Goal: Task Accomplishment & Management: Use online tool/utility

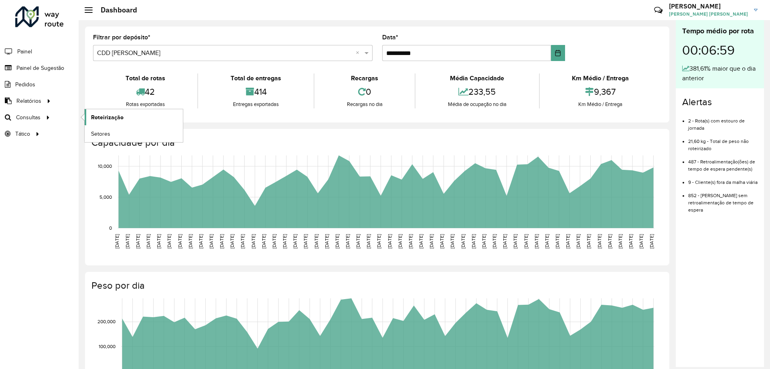
click at [93, 116] on span "Roteirização" at bounding box center [107, 117] width 32 height 8
click at [140, 115] on link "Roteirização" at bounding box center [134, 117] width 98 height 16
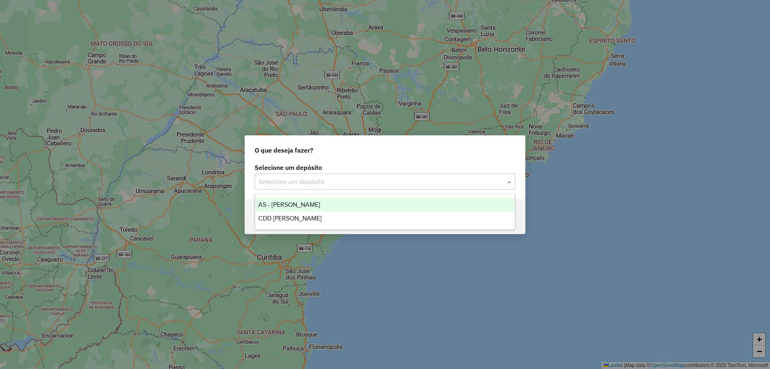
click at [361, 178] on input "text" at bounding box center [377, 182] width 237 height 10
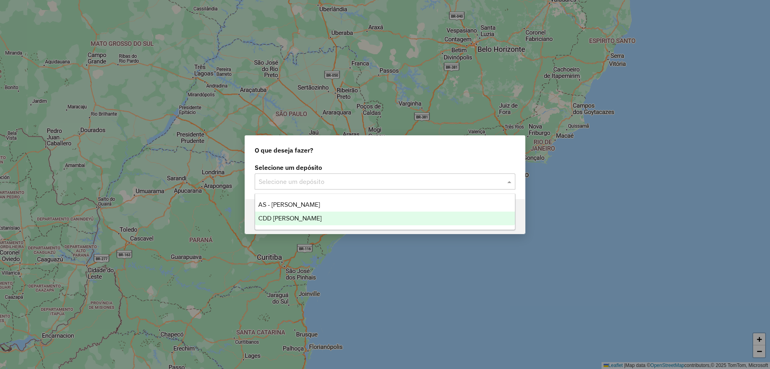
click at [297, 215] on span "CDD [PERSON_NAME]" at bounding box center [289, 218] width 63 height 7
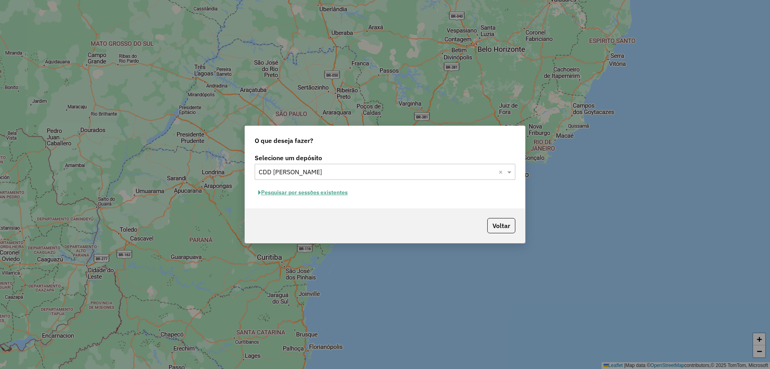
click at [341, 191] on button "Pesquisar por sessões existentes" at bounding box center [303, 192] width 97 height 12
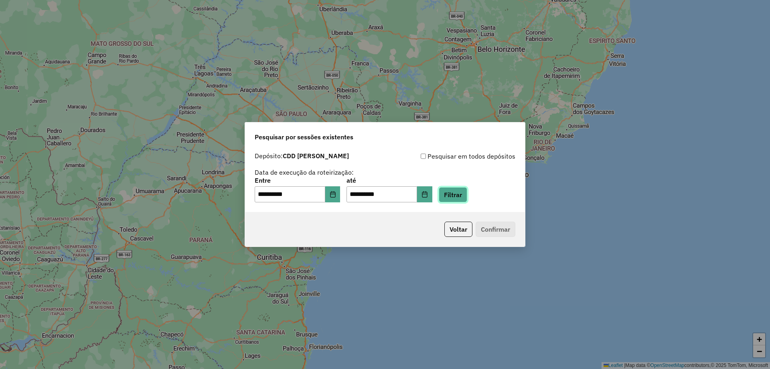
click at [461, 199] on button "Filtrar" at bounding box center [453, 194] width 28 height 15
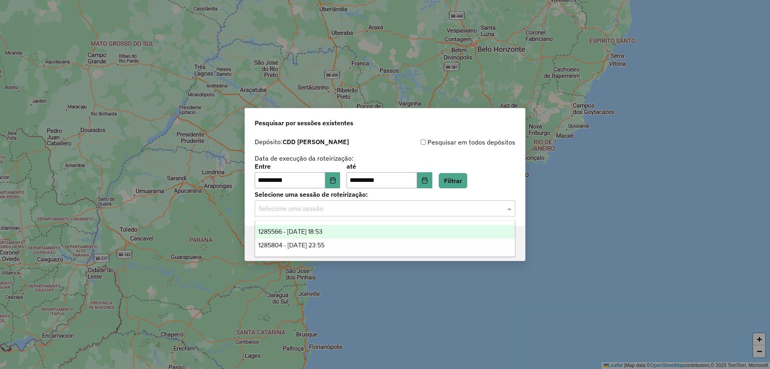
click at [359, 212] on input "text" at bounding box center [377, 209] width 237 height 10
click at [322, 230] on span "1285566 - 30/09/2025 18:53" at bounding box center [290, 231] width 64 height 7
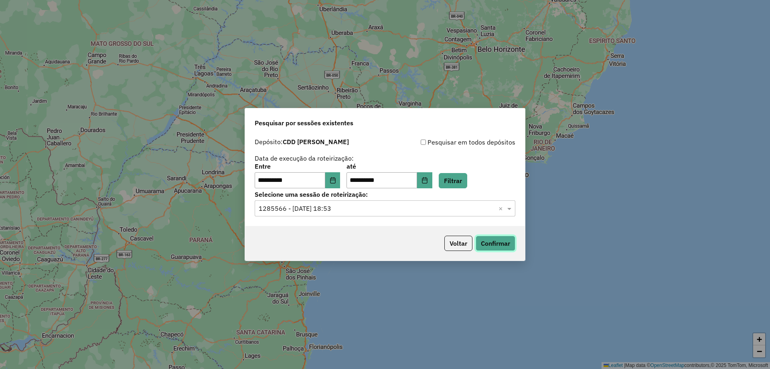
click at [484, 240] on button "Confirmar" at bounding box center [496, 242] width 40 height 15
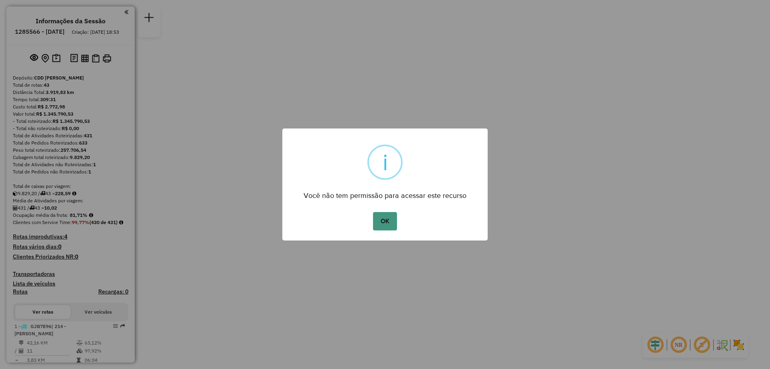
click at [386, 226] on button "OK" at bounding box center [385, 221] width 24 height 18
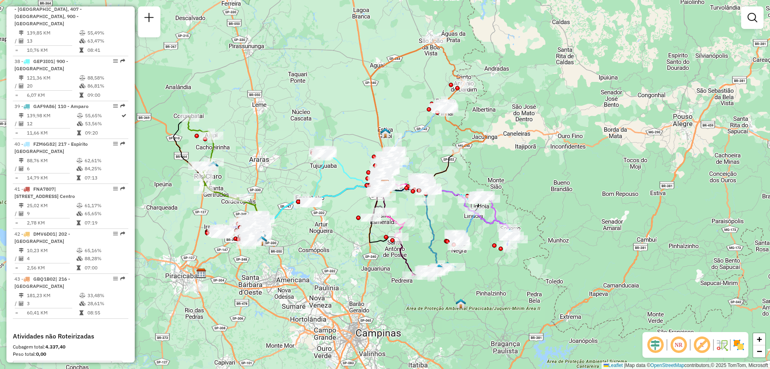
scroll to position [2196, 0]
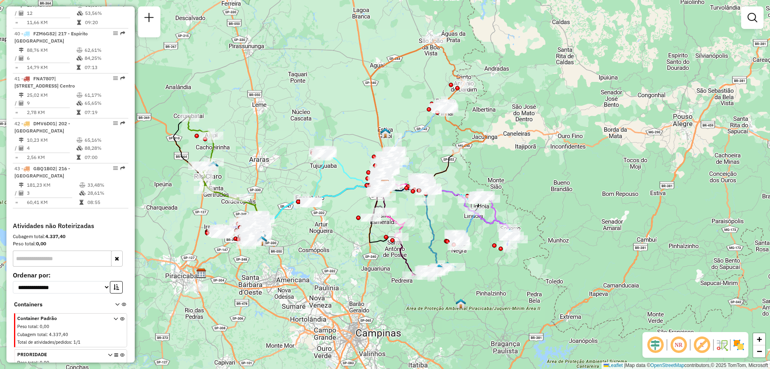
click at [114, 316] on icon at bounding box center [115, 331] width 4 height 30
click at [113, 316] on icon at bounding box center [115, 331] width 4 height 30
click at [108, 353] on icon at bounding box center [110, 368] width 4 height 30
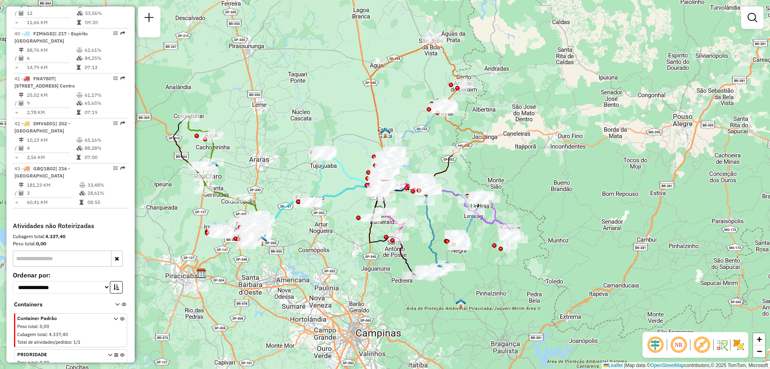
scroll to position [2198, 0]
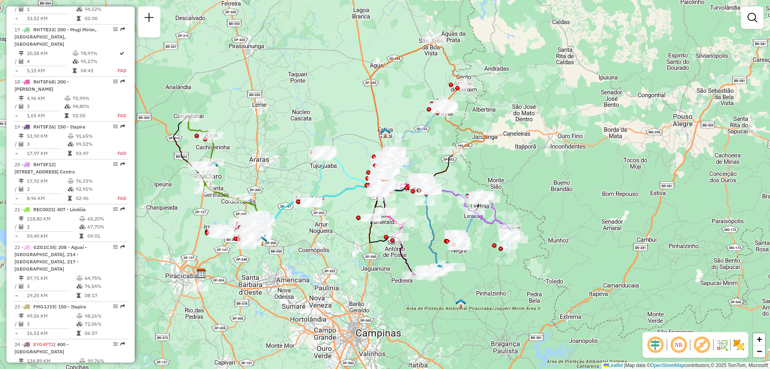
scroll to position [912, 0]
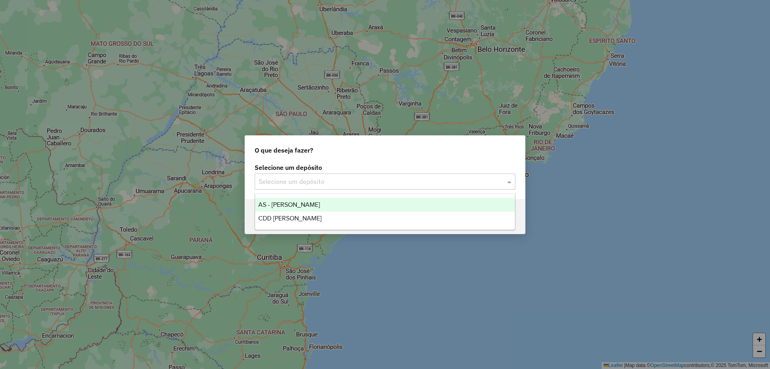
click at [421, 179] on input "text" at bounding box center [377, 182] width 237 height 10
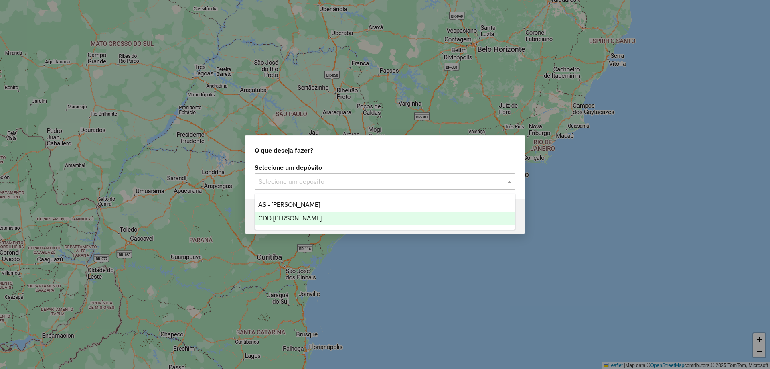
click at [359, 223] on div "CDD [PERSON_NAME]" at bounding box center [385, 218] width 260 height 14
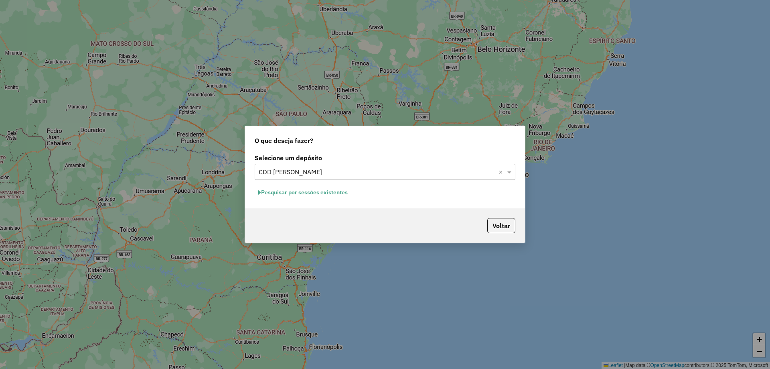
click at [328, 192] on button "Pesquisar por sessões existentes" at bounding box center [303, 192] width 97 height 12
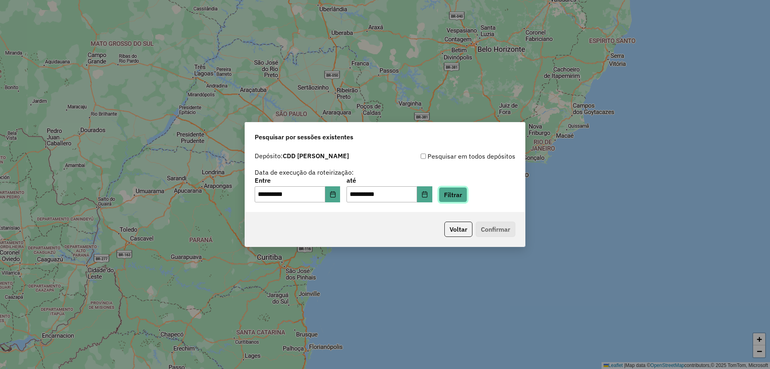
click at [467, 195] on button "Filtrar" at bounding box center [453, 194] width 28 height 15
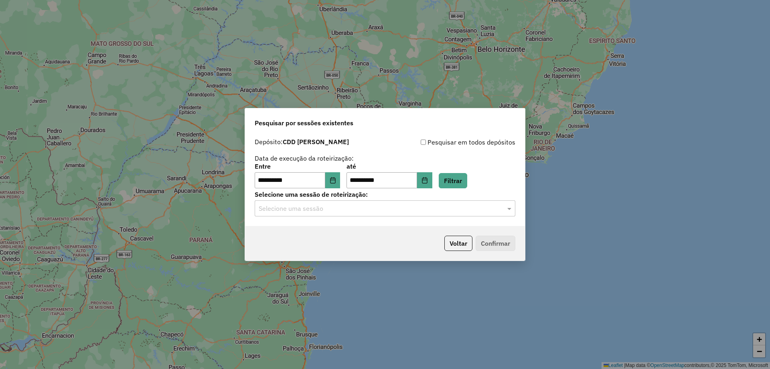
click at [451, 201] on div "Selecione uma sessão" at bounding box center [385, 208] width 261 height 16
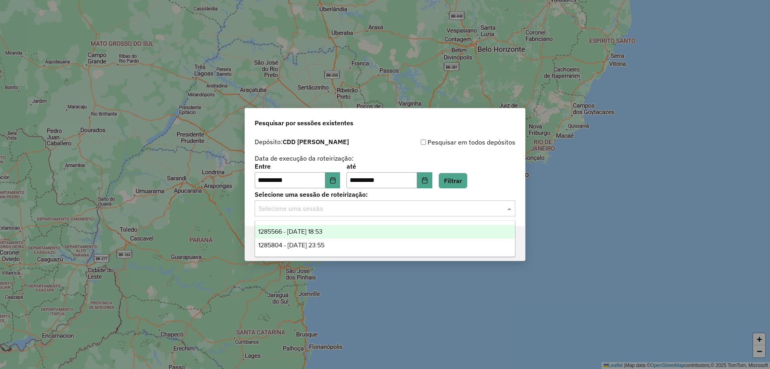
click at [377, 233] on div "1285566 - [DATE] 18:53" at bounding box center [385, 232] width 260 height 14
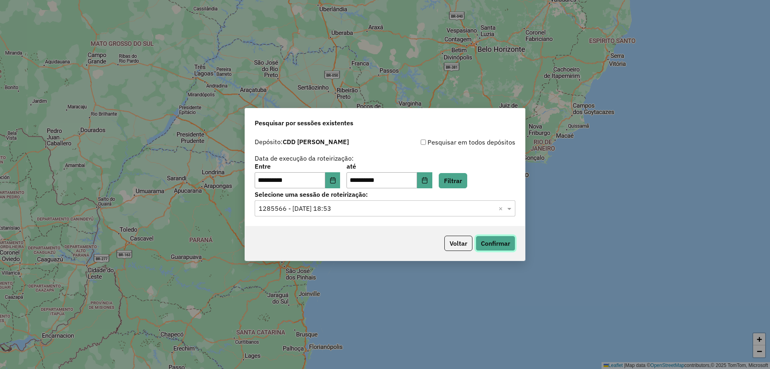
click at [507, 241] on button "Confirmar" at bounding box center [496, 242] width 40 height 15
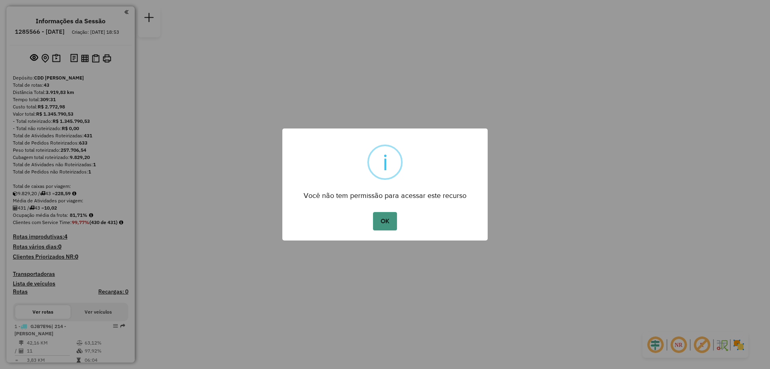
click at [384, 221] on button "OK" at bounding box center [385, 221] width 24 height 18
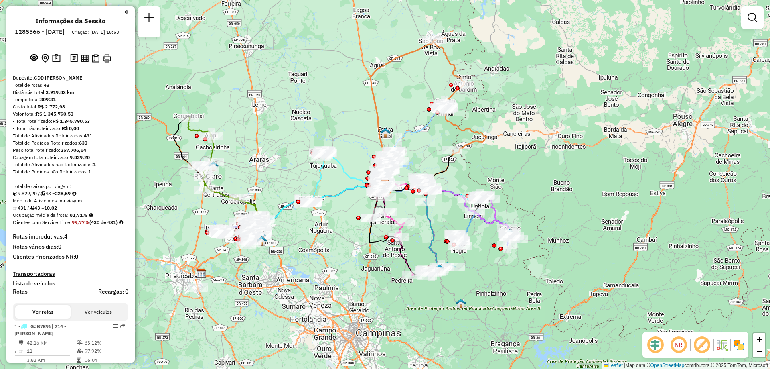
scroll to position [1114, 0]
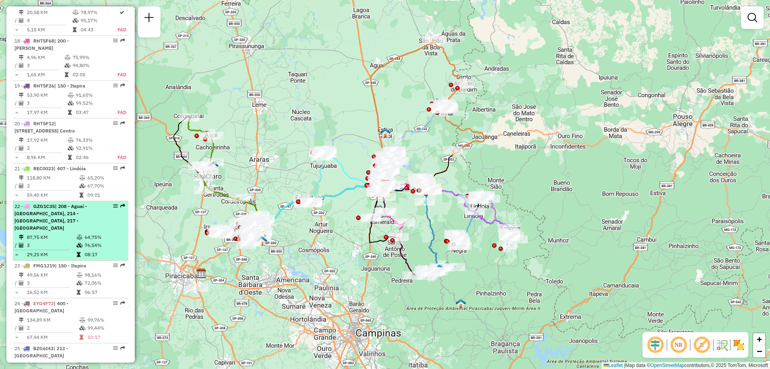
click at [88, 203] on div "22 - GZG1C35 | 208 - Aguaí - Aguas da Prata, 214 - Mogi Guaçu, 217 - Espirito S…" at bounding box center [56, 217] width 85 height 29
select select "**********"
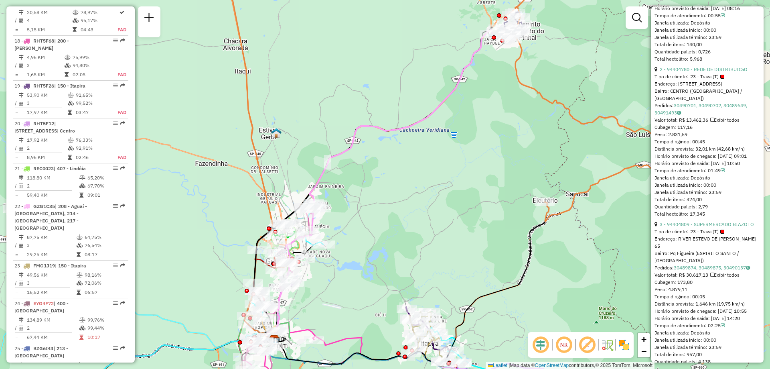
scroll to position [475, 0]
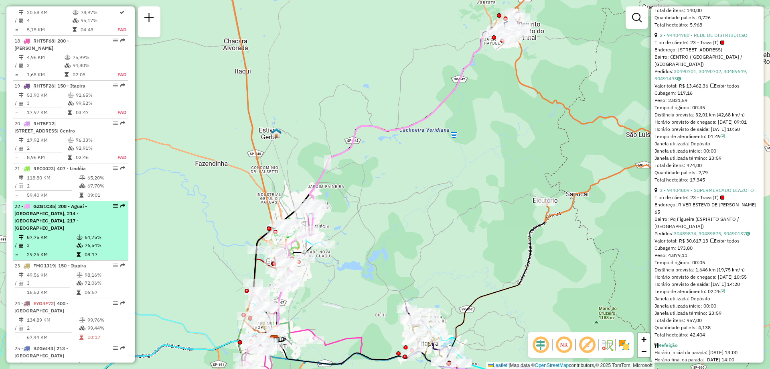
click at [87, 203] on span "| 208 - Aguaí - Aguas da Prata, 214 - Mogi Guaçu, 217 - Espirito Santo do pinhal" at bounding box center [50, 217] width 73 height 28
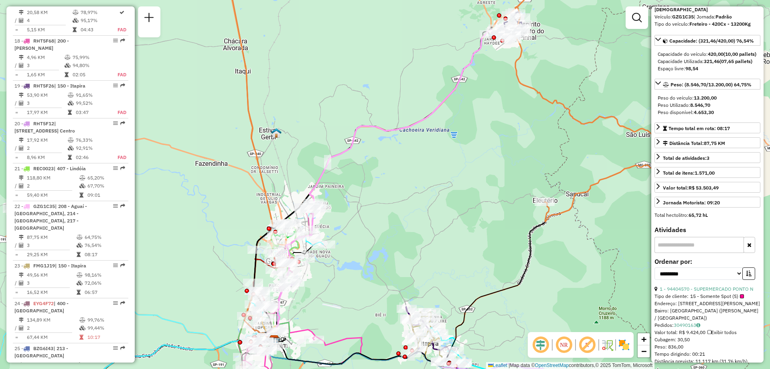
scroll to position [0, 0]
